Goal: Task Accomplishment & Management: Complete application form

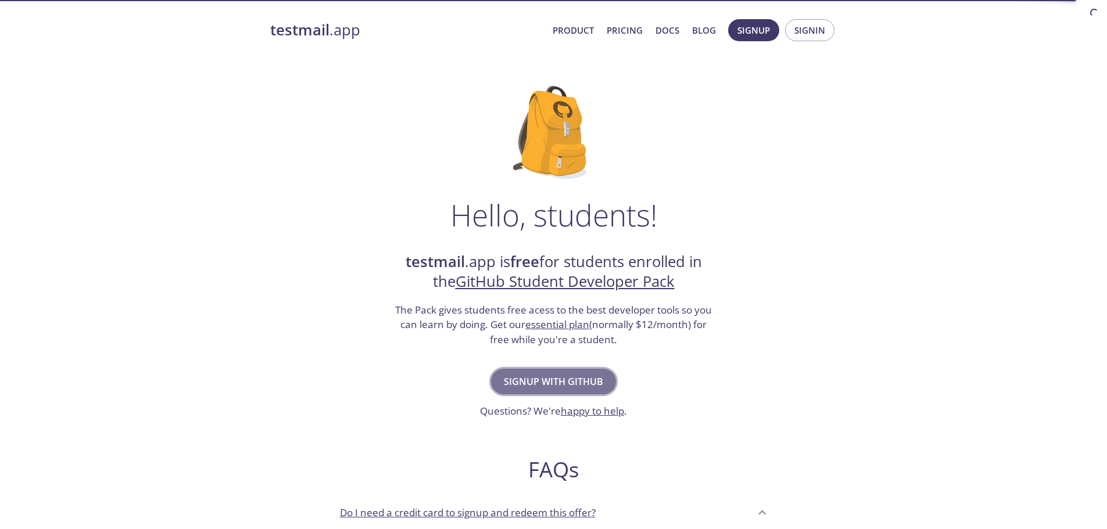
click at [592, 371] on button "Signup with GitHub" at bounding box center [553, 382] width 125 height 26
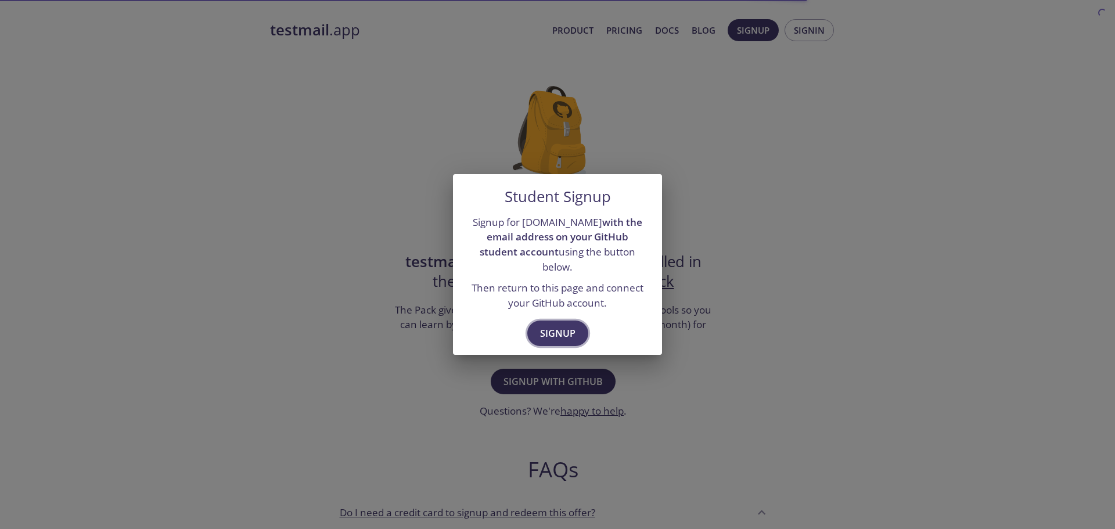
click at [565, 329] on span "Signup" at bounding box center [557, 333] width 35 height 16
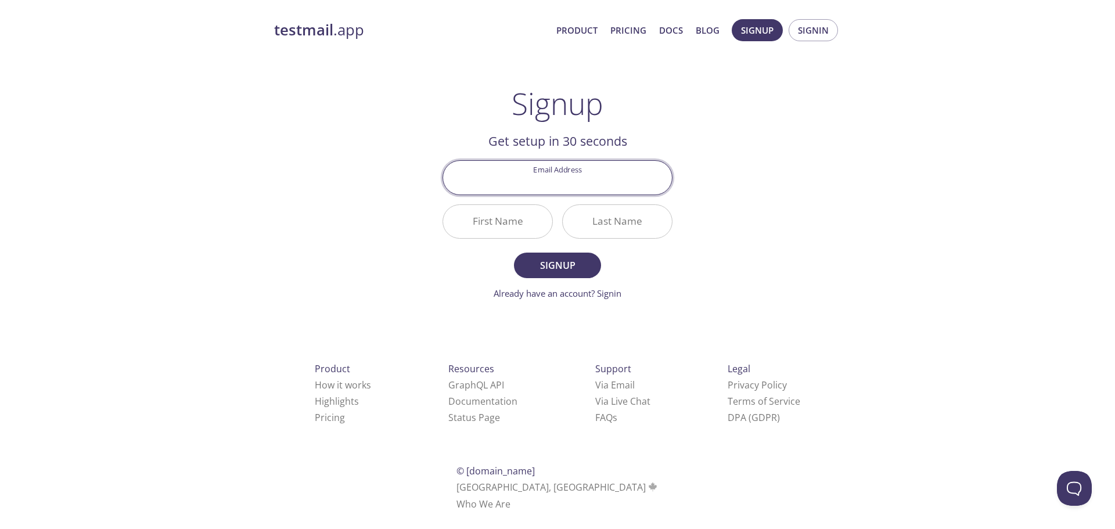
click at [570, 185] on input "Email Address" at bounding box center [557, 177] width 229 height 33
type input "bbfaisu@gmail.com"
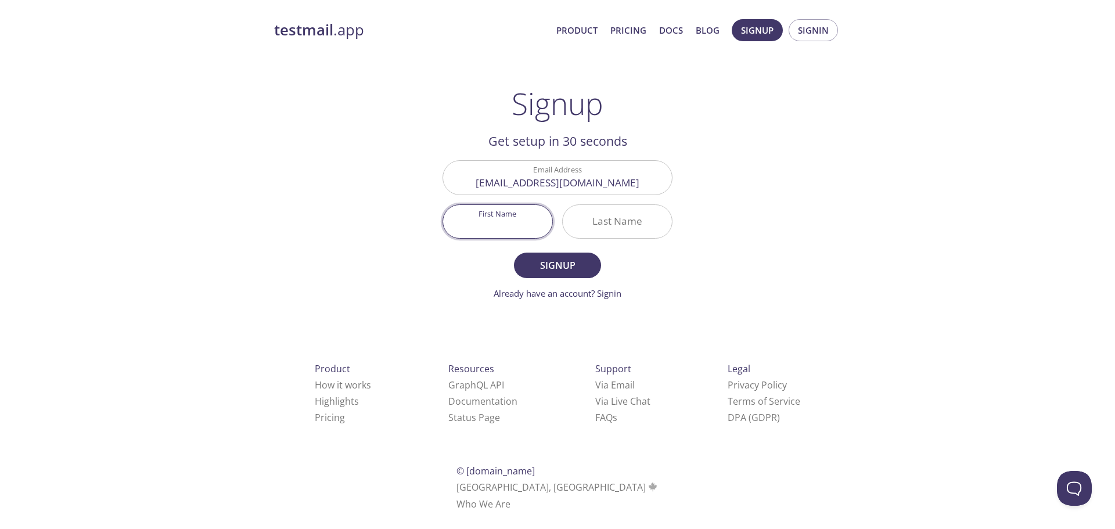
click at [536, 225] on input "First Name" at bounding box center [497, 221] width 109 height 33
type input "Faisal"
type input "baba"
click at [556, 270] on span "Signup" at bounding box center [558, 265] width 62 height 16
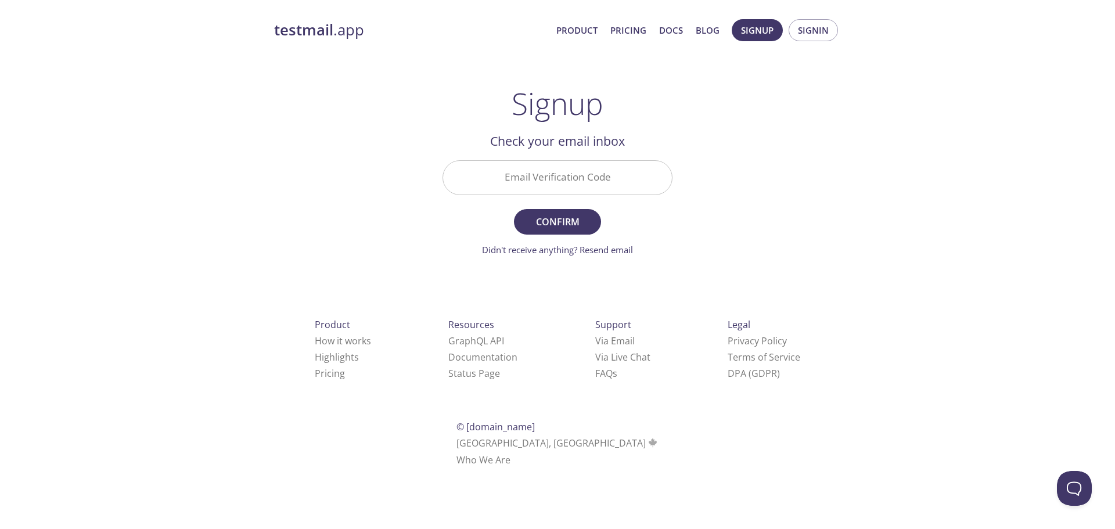
click at [594, 178] on input "Email Verification Code" at bounding box center [557, 177] width 229 height 33
click at [572, 221] on span "Confirm" at bounding box center [558, 222] width 62 height 16
drag, startPoint x: 617, startPoint y: 180, endPoint x: 440, endPoint y: 193, distance: 178.2
click at [440, 193] on div "Invalid Email Verification Code bbfaisu@gmail.com" at bounding box center [557, 178] width 239 height 44
type input "ER61U6H"
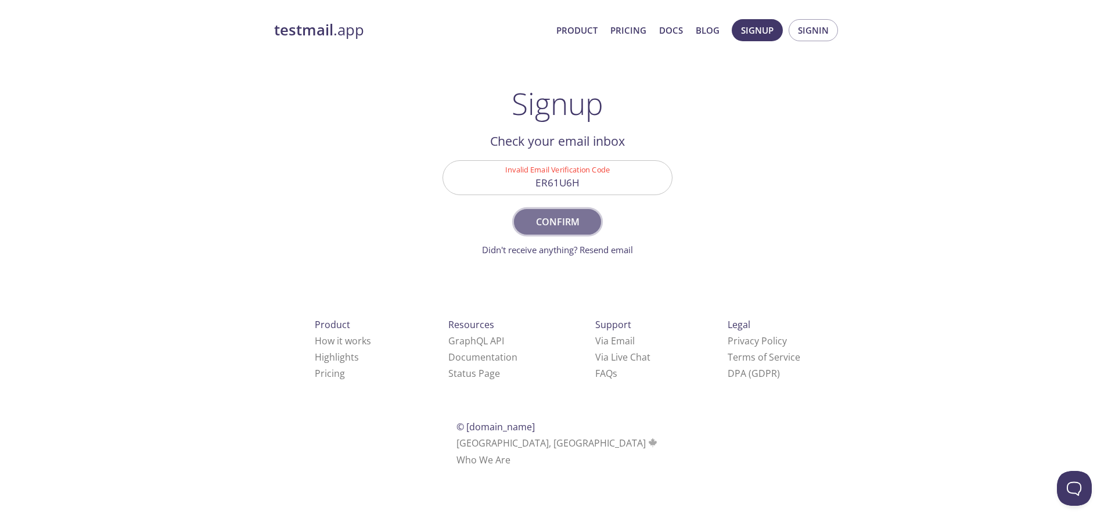
click at [569, 227] on span "Confirm" at bounding box center [558, 222] width 62 height 16
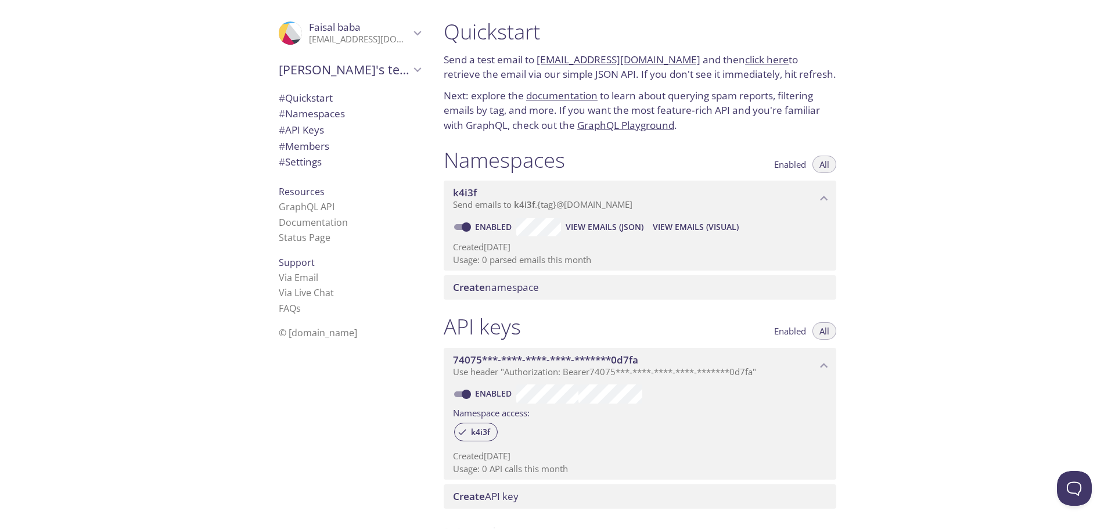
click at [410, 69] on icon "Faisal's team" at bounding box center [417, 69] width 15 height 15
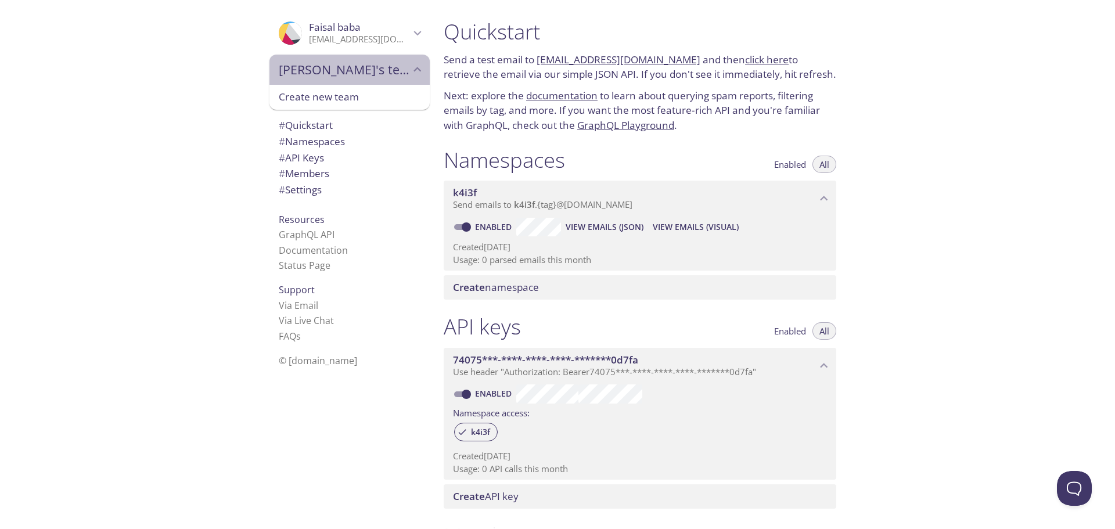
click at [410, 69] on icon "Faisal's team" at bounding box center [417, 69] width 15 height 15
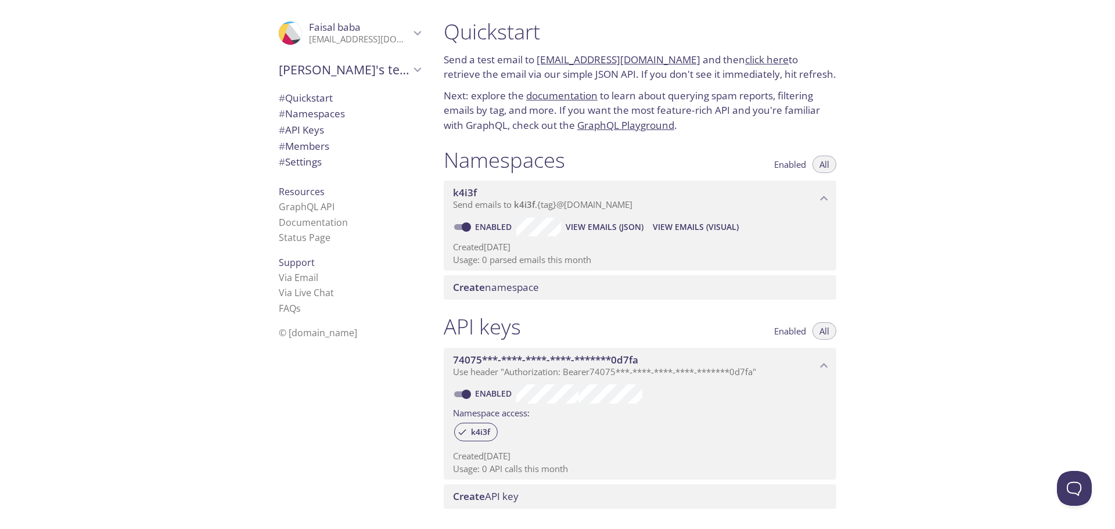
click at [681, 222] on span "View Emails (Visual)" at bounding box center [696, 227] width 86 height 14
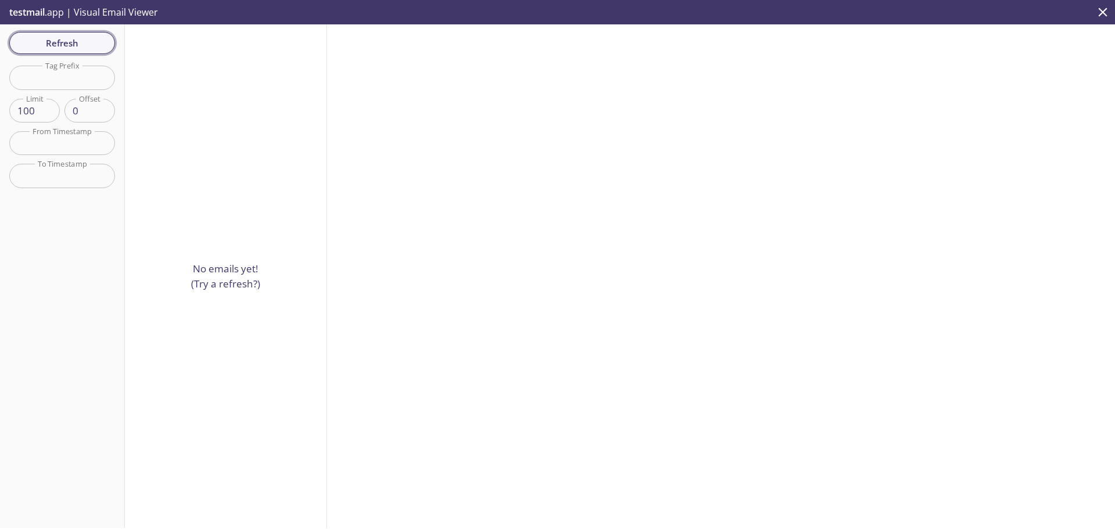
click at [107, 37] on button "Refresh" at bounding box center [62, 43] width 106 height 22
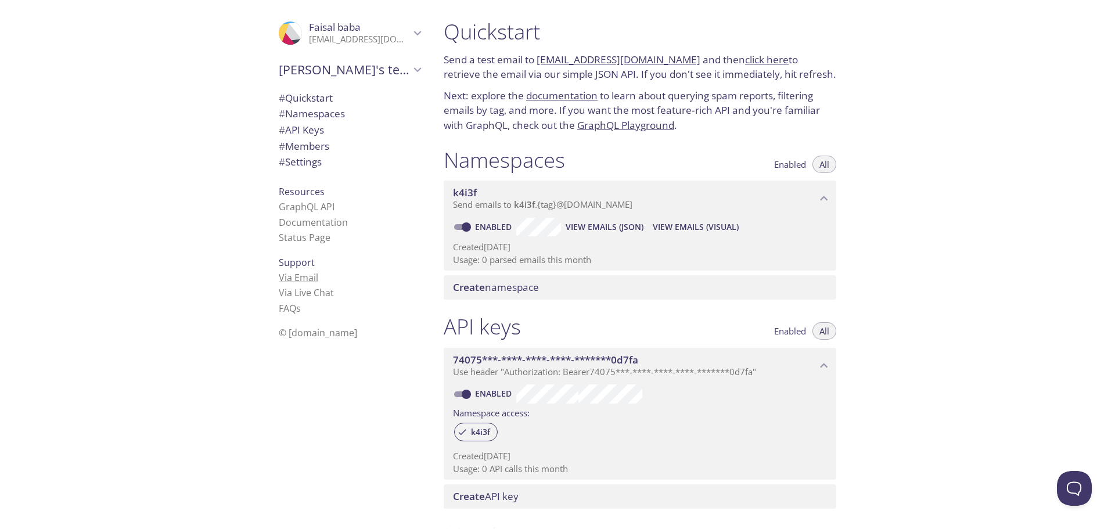
click at [300, 276] on link "Via Email" at bounding box center [298, 277] width 39 height 13
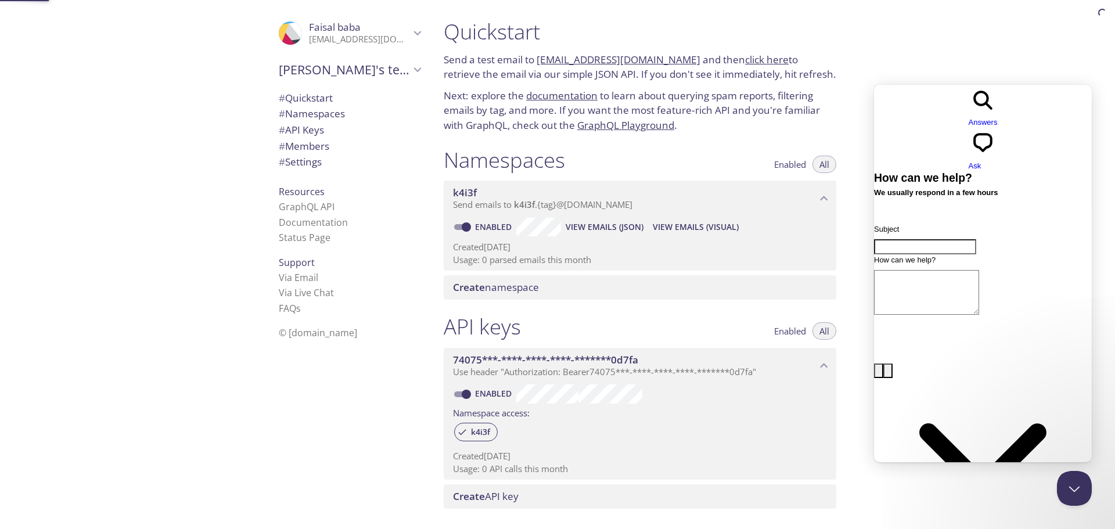
click at [1012, 71] on div "Quickstart Send a test email to k4i3f.test@inbox.testmail.app and then click he…" at bounding box center [774, 264] width 681 height 529
click at [296, 127] on span "# API Keys" at bounding box center [301, 129] width 45 height 13
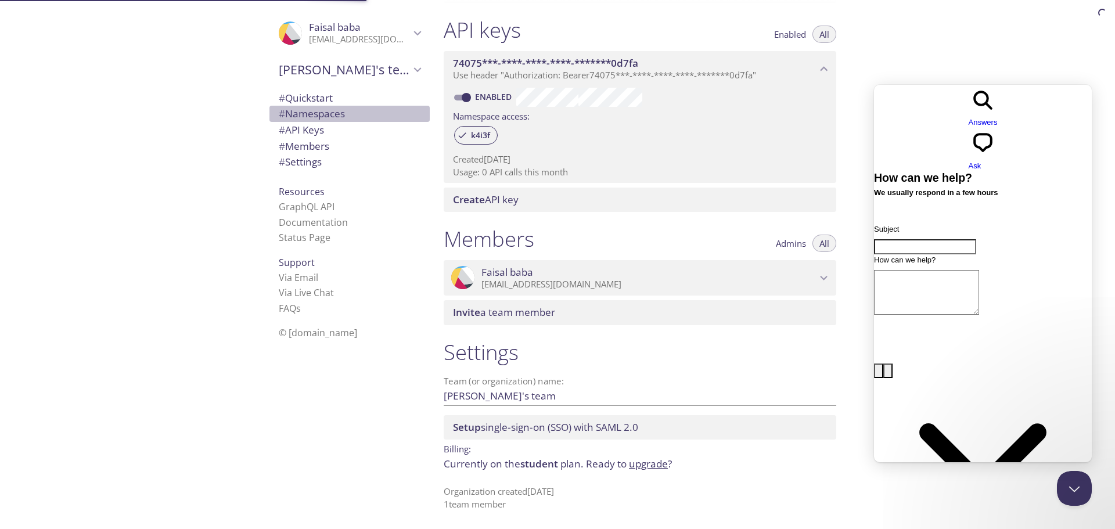
click at [333, 117] on span "# Namespaces" at bounding box center [312, 113] width 66 height 13
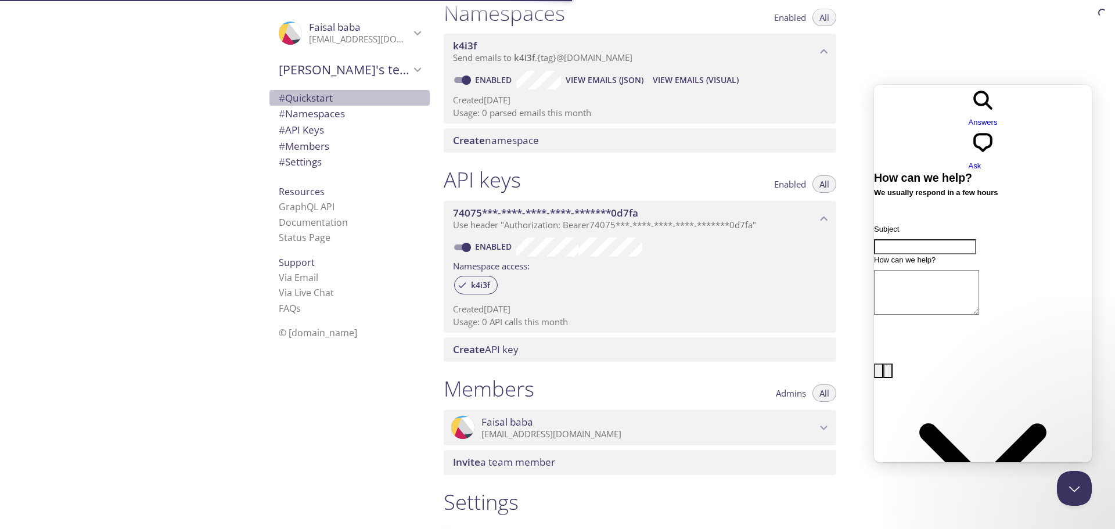
click at [310, 96] on span "# Quickstart" at bounding box center [306, 97] width 54 height 13
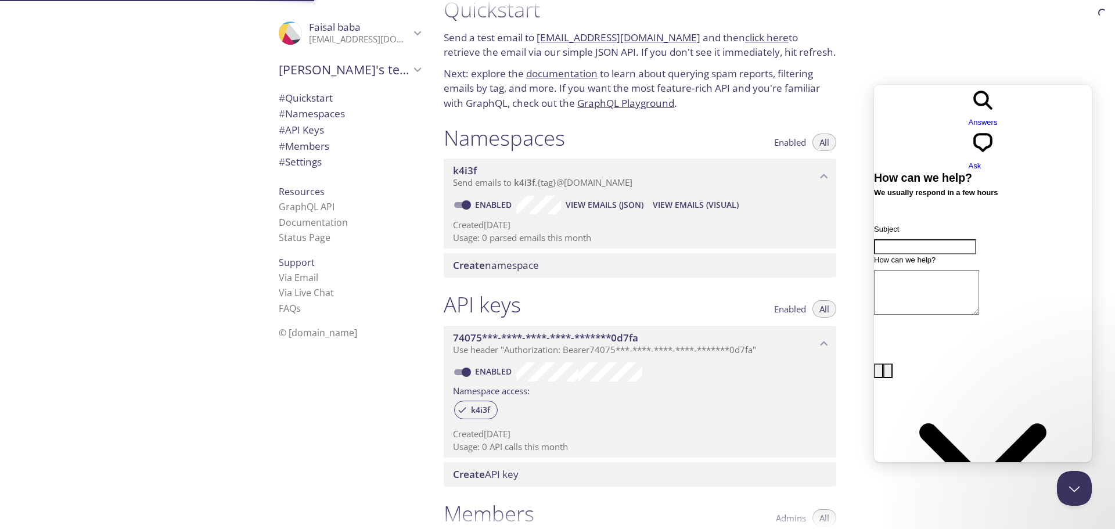
scroll to position [19, 0]
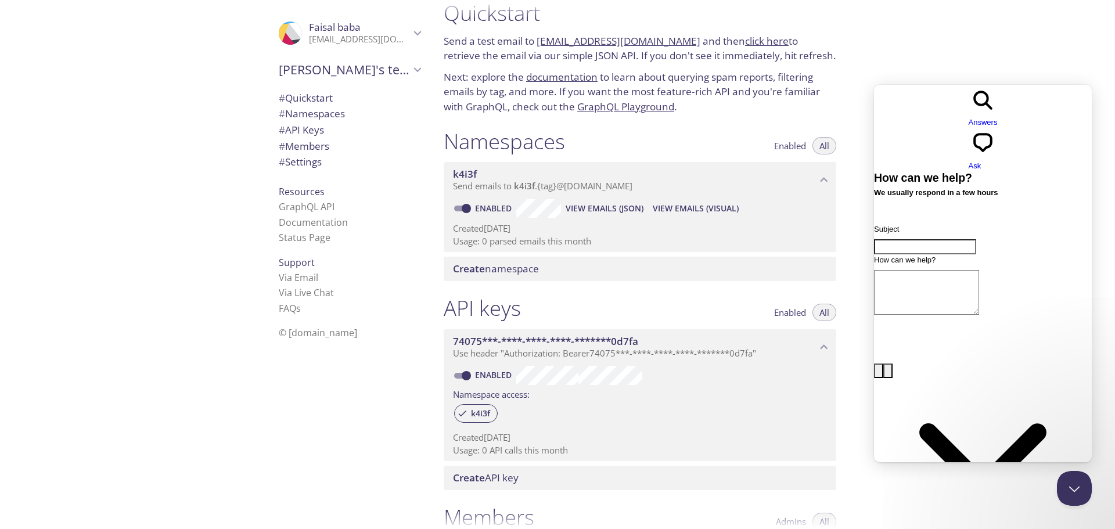
click at [593, 43] on link "k4i3f.test@inbox.testmail.app" at bounding box center [619, 40] width 164 height 13
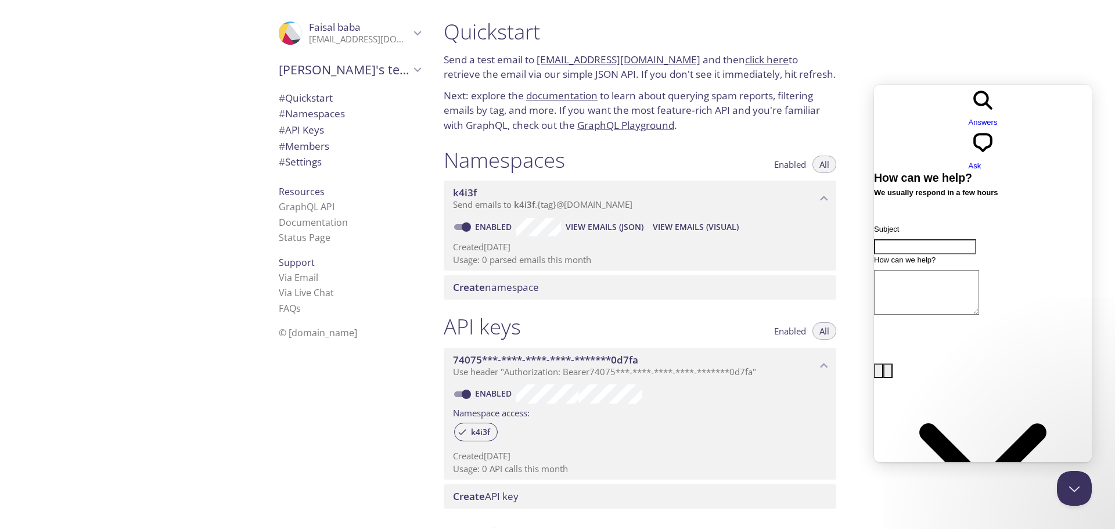
click at [522, 289] on span "Create namespace" at bounding box center [496, 287] width 86 height 13
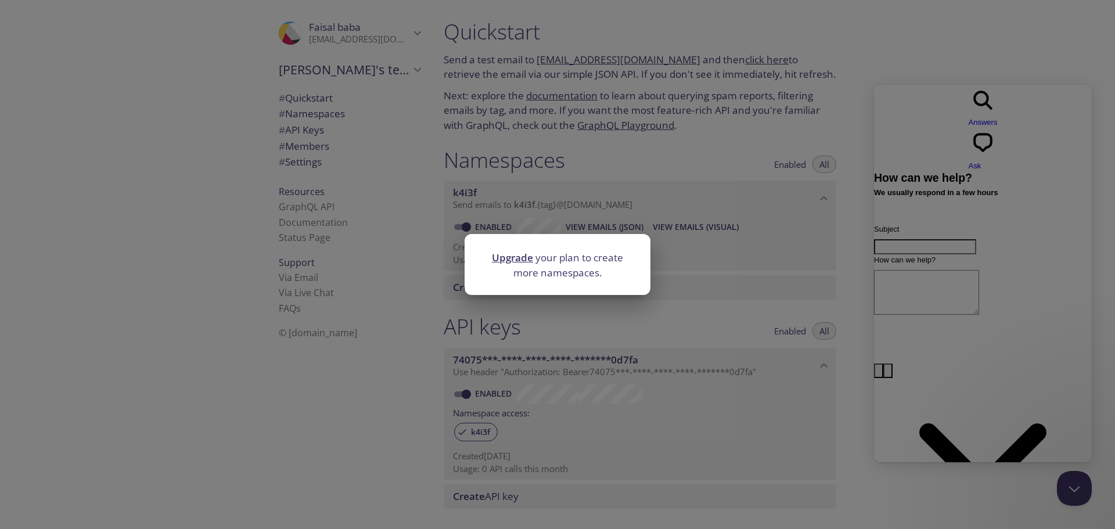
click at [703, 254] on div "Upgrade your plan to create more namespaces." at bounding box center [557, 264] width 1115 height 529
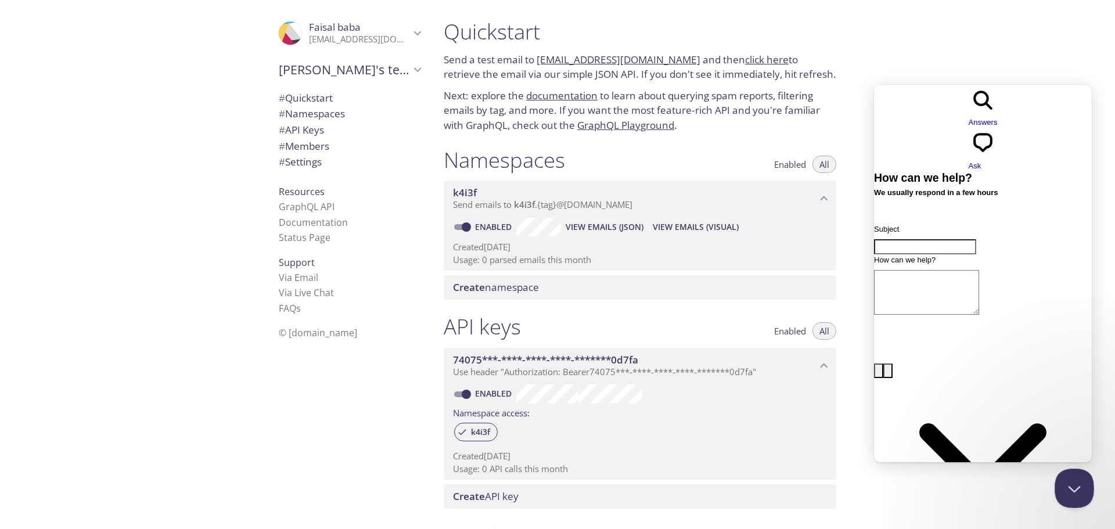
click at [1073, 495] on button "Close Beacon popover" at bounding box center [1072, 486] width 35 height 35
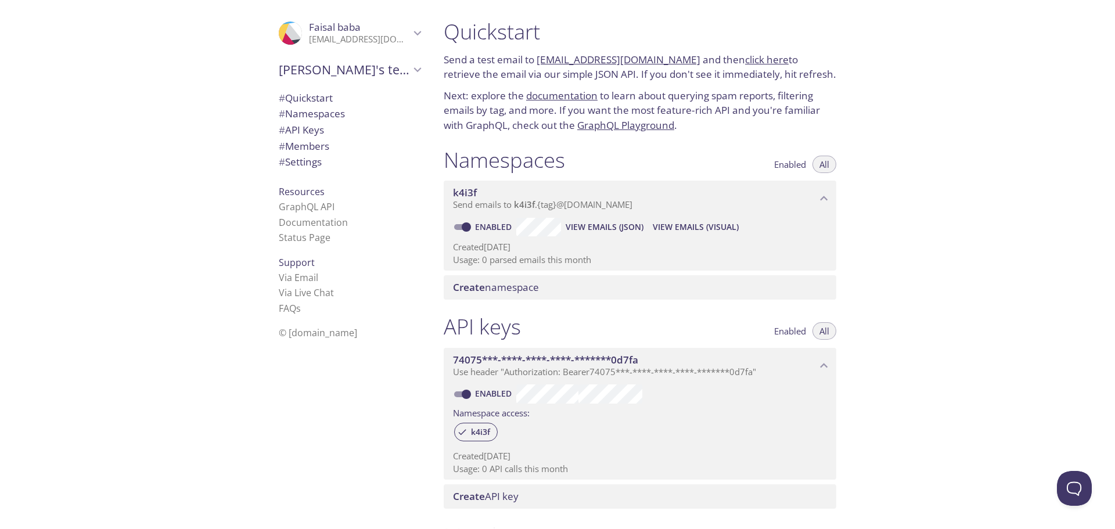
click at [746, 62] on link "click here" at bounding box center [767, 59] width 44 height 13
click at [773, 85] on div "Quickstart Send a test email to k4i3f.test@inbox.testmail.app and then click he…" at bounding box center [639, 76] width 411 height 128
click at [601, 58] on link "k4i3f.test@inbox.testmail.app" at bounding box center [619, 59] width 164 height 13
drag, startPoint x: 677, startPoint y: 63, endPoint x: 538, endPoint y: 59, distance: 138.9
click at [538, 59] on p "Send a test email to k4i3f.test@inbox.testmail.app and then click here to retri…" at bounding box center [640, 67] width 393 height 30
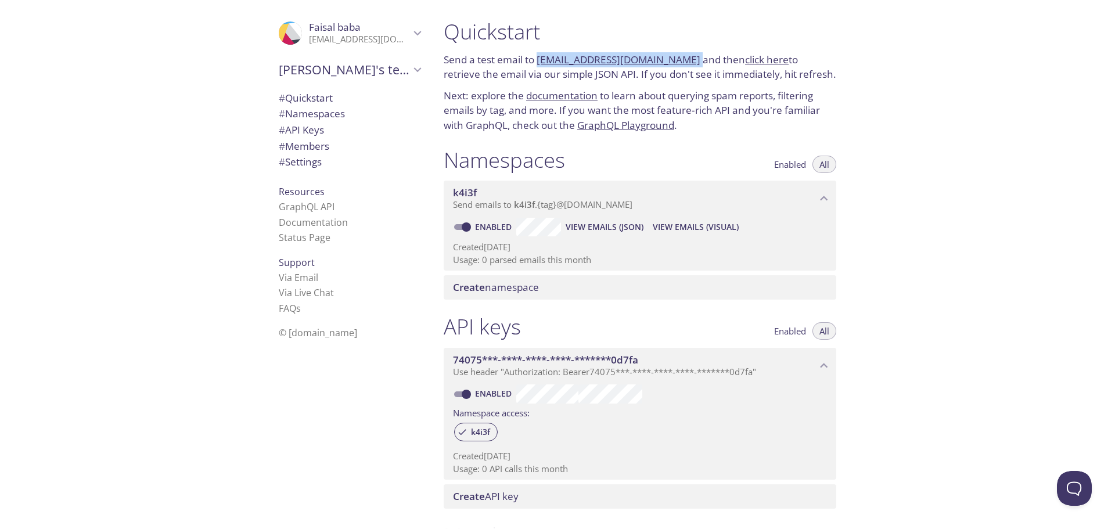
copy p "k4i3f.test@inbox.testmail.app"
click at [613, 58] on link "k4i3f.test@inbox.testmail.app" at bounding box center [619, 59] width 164 height 13
click at [808, 89] on p "Next: explore the documentation to learn about querying spam reports, filtering…" at bounding box center [640, 110] width 393 height 45
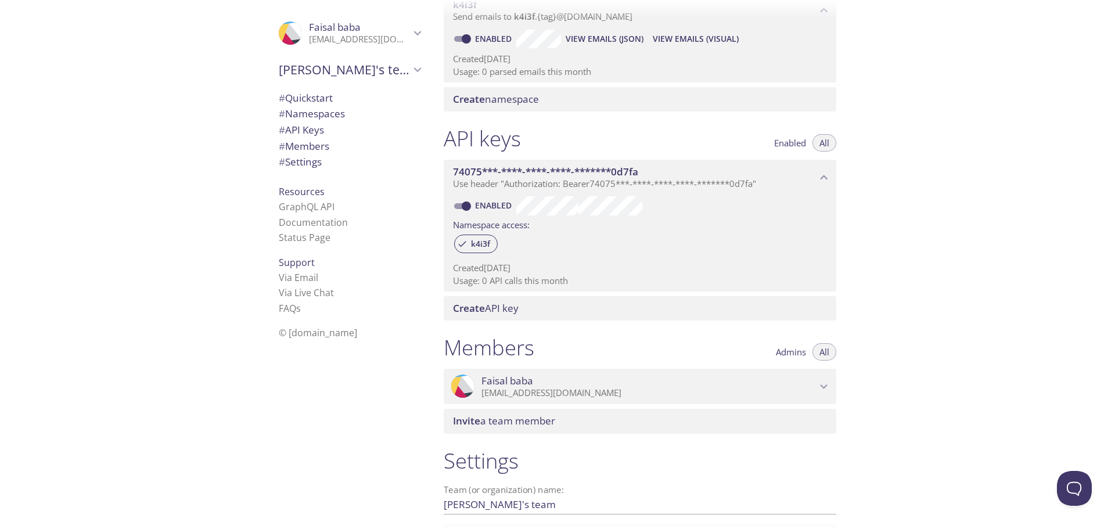
scroll to position [191, 0]
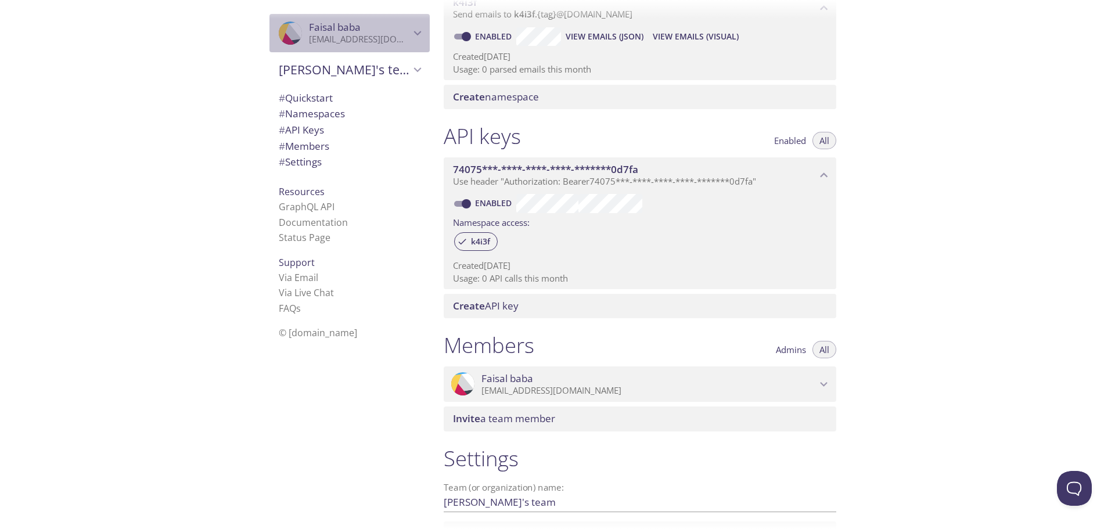
click at [405, 43] on div ".cls-1 { fill: #6d5ca8; } .cls-2 { fill: #3fc191; } .cls-3 { fill: #3b4752; } .…" at bounding box center [350, 33] width 160 height 38
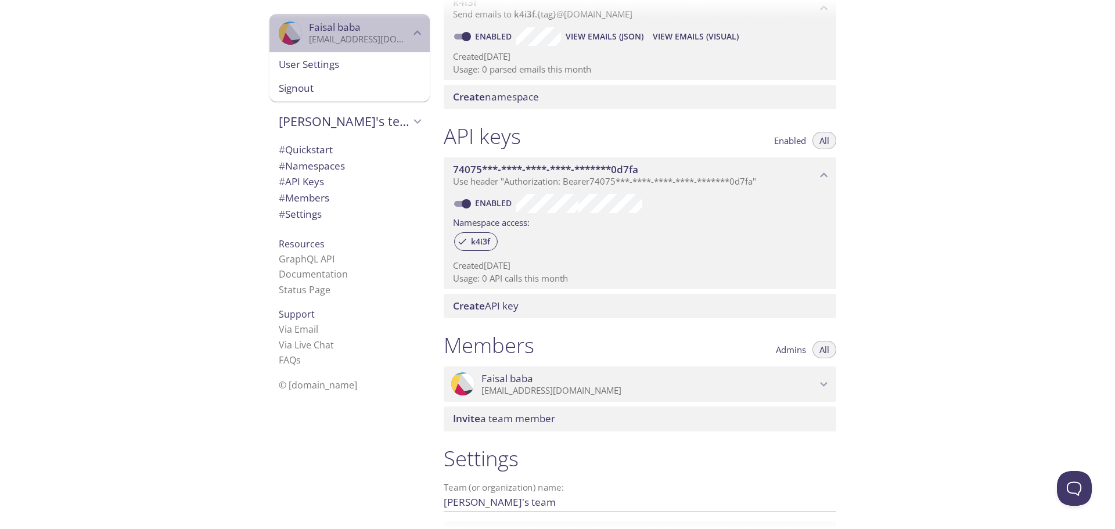
click at [405, 43] on div ".cls-1 { fill: #6d5ca8; } .cls-2 { fill: #3fc191; } .cls-3 { fill: #3b4752; } .…" at bounding box center [350, 33] width 160 height 38
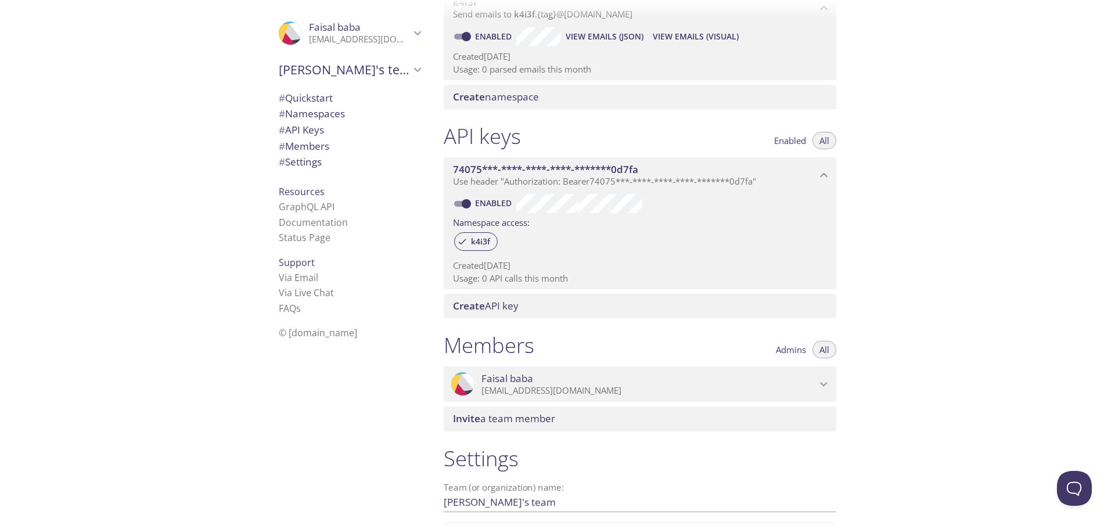
click at [512, 306] on span "Create API key" at bounding box center [486, 305] width 66 height 13
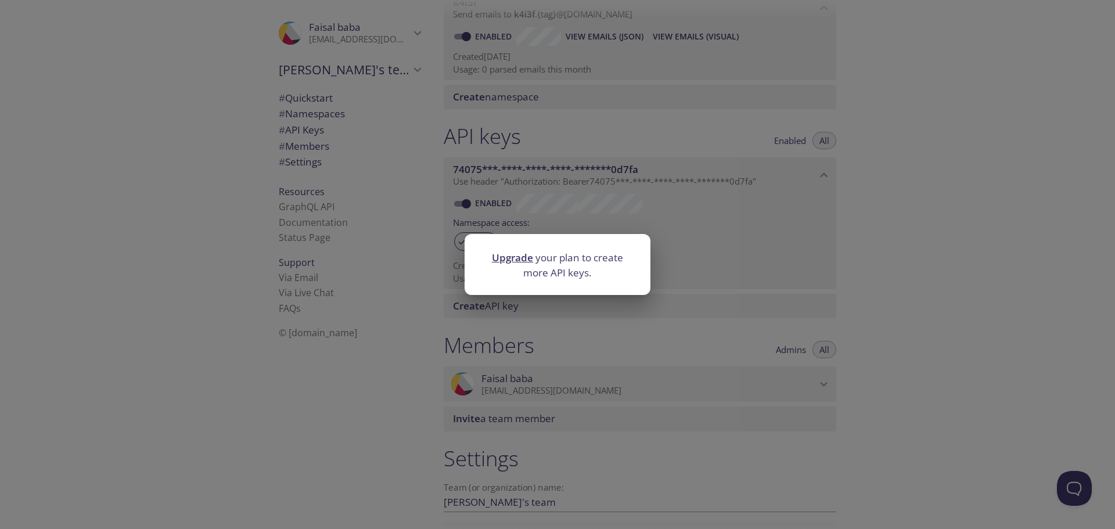
click at [692, 249] on div "Upgrade your plan to create more API keys." at bounding box center [557, 264] width 1115 height 529
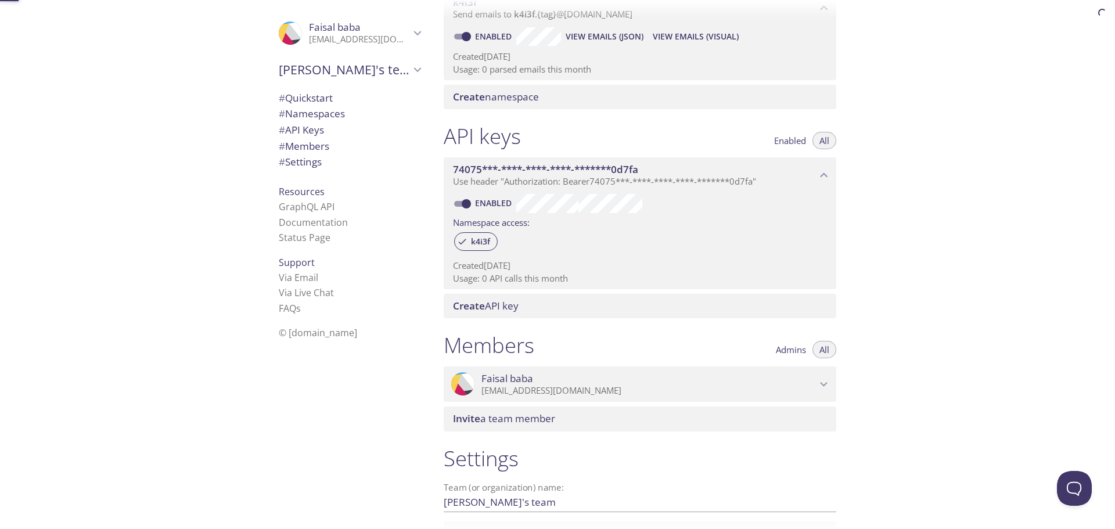
scroll to position [147, 0]
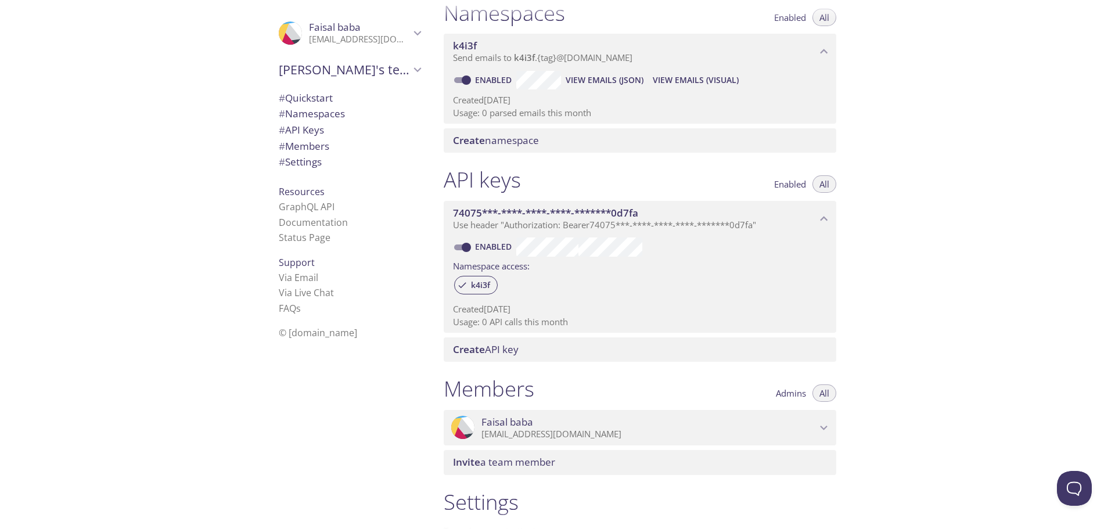
click at [404, 159] on span "# Settings" at bounding box center [350, 162] width 142 height 15
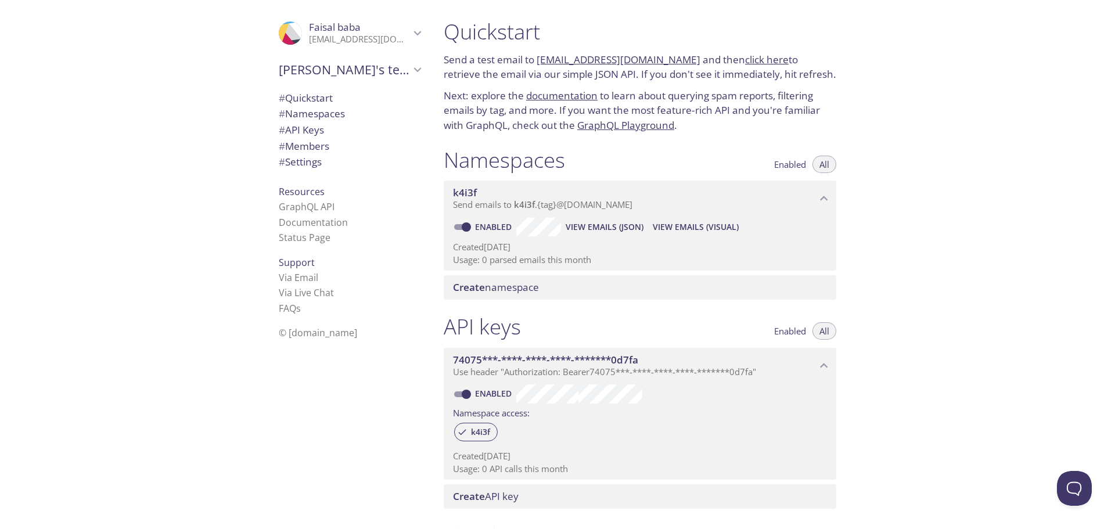
drag, startPoint x: 536, startPoint y: 59, endPoint x: 675, endPoint y: 56, distance: 138.8
click at [675, 56] on p "Send a test email to k4i3f.test@inbox.testmail.app and then click here to retri…" at bounding box center [640, 67] width 393 height 30
copy p "k4i3f.test@inbox.testmail.app"
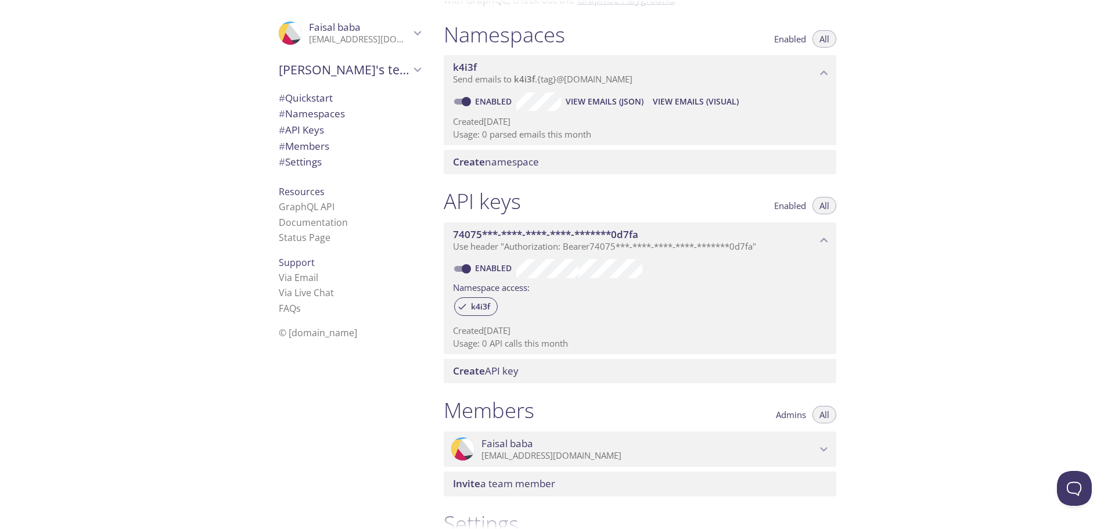
scroll to position [126, 0]
copy p "k4i3f.test@inbox.testmail.app"
click at [304, 224] on link "Documentation" at bounding box center [313, 222] width 69 height 13
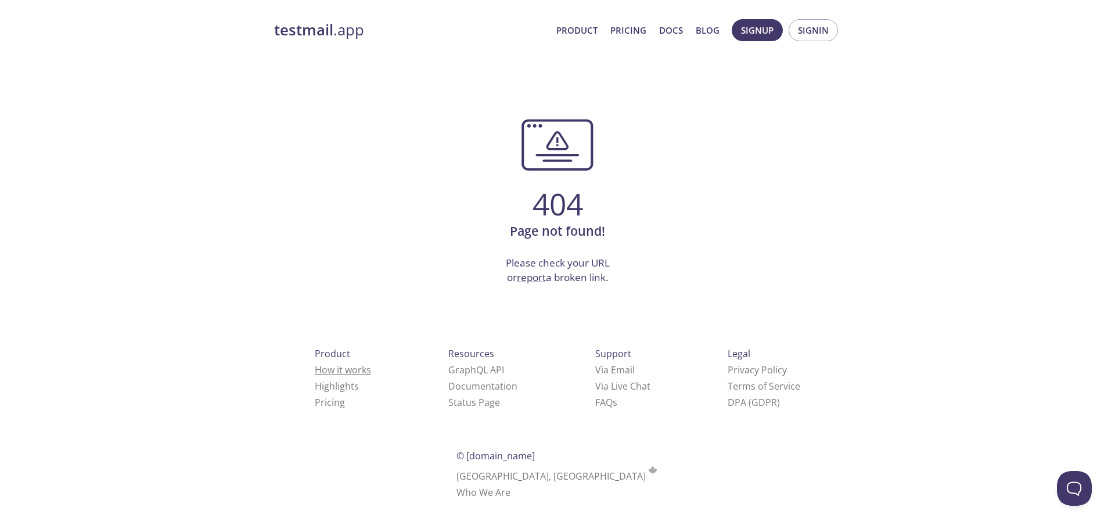
click at [337, 371] on link "How it works" at bounding box center [343, 370] width 56 height 13
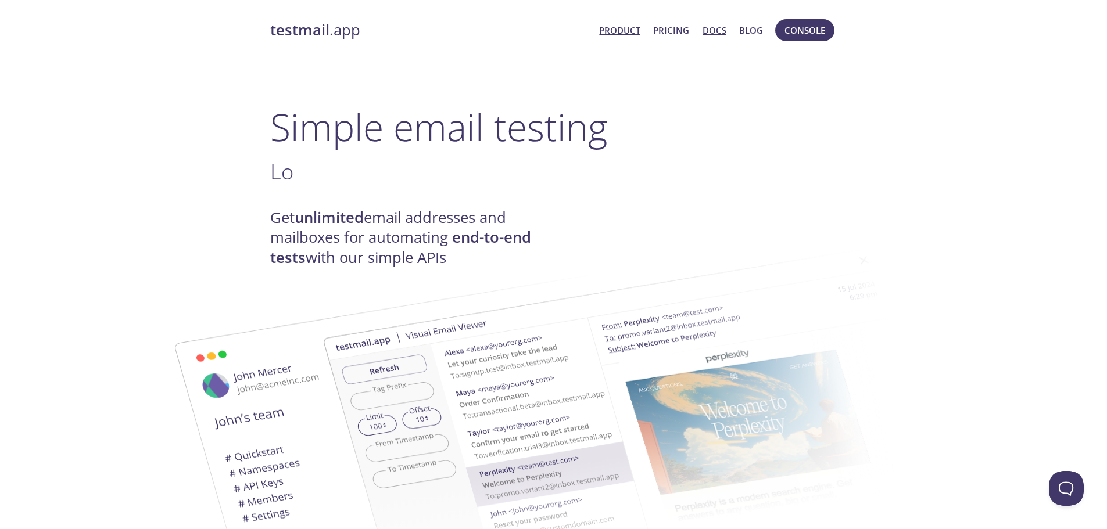
click at [712, 30] on link "Docs" at bounding box center [714, 30] width 24 height 15
